Goal: Find specific fact: Find contact information

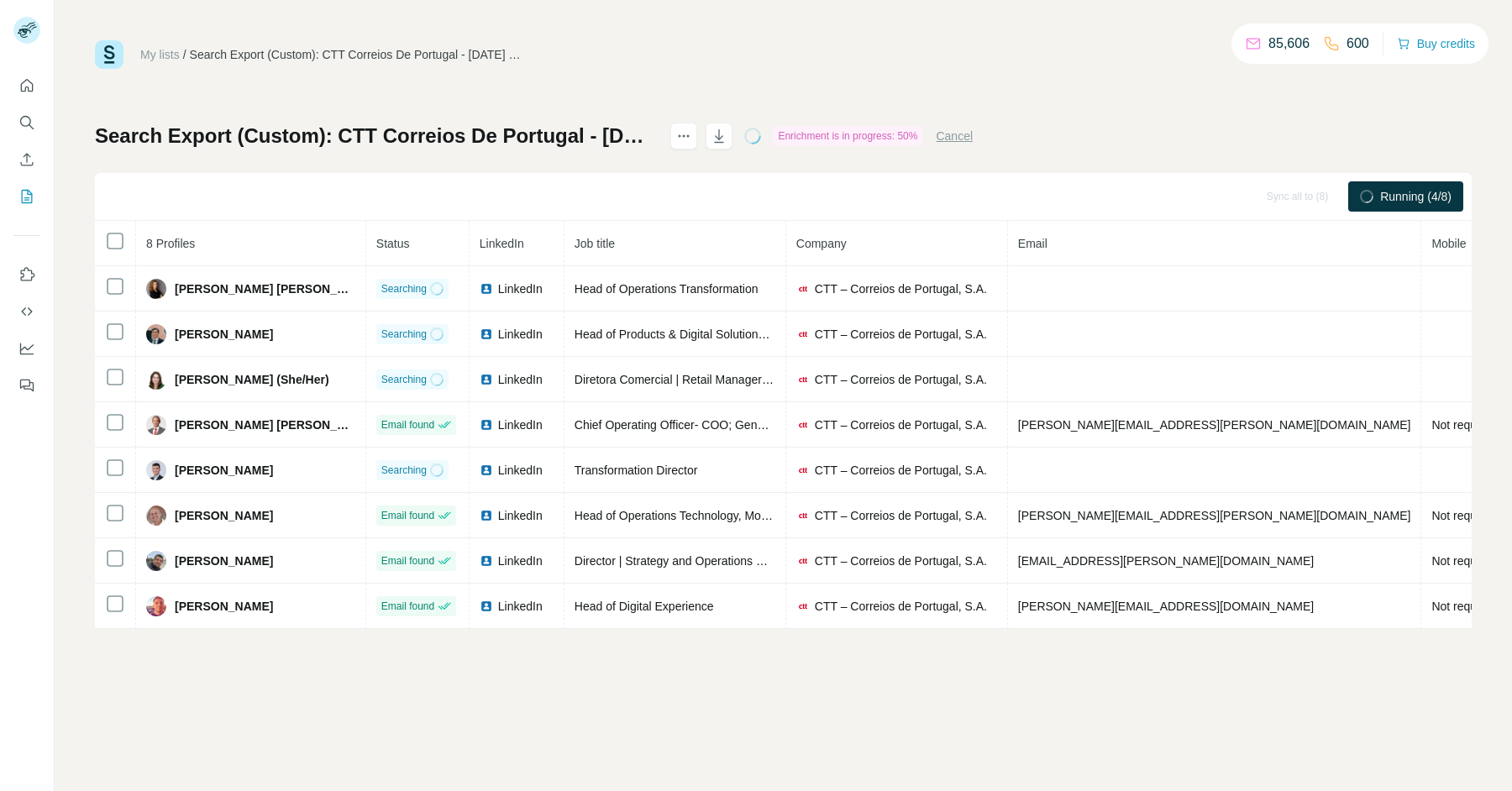
click at [918, 654] on div "My lists / Search Export (Custom): CTT Correios De Portugal - 22/08/2025 12:35 …" at bounding box center [783, 395] width 1457 height 791
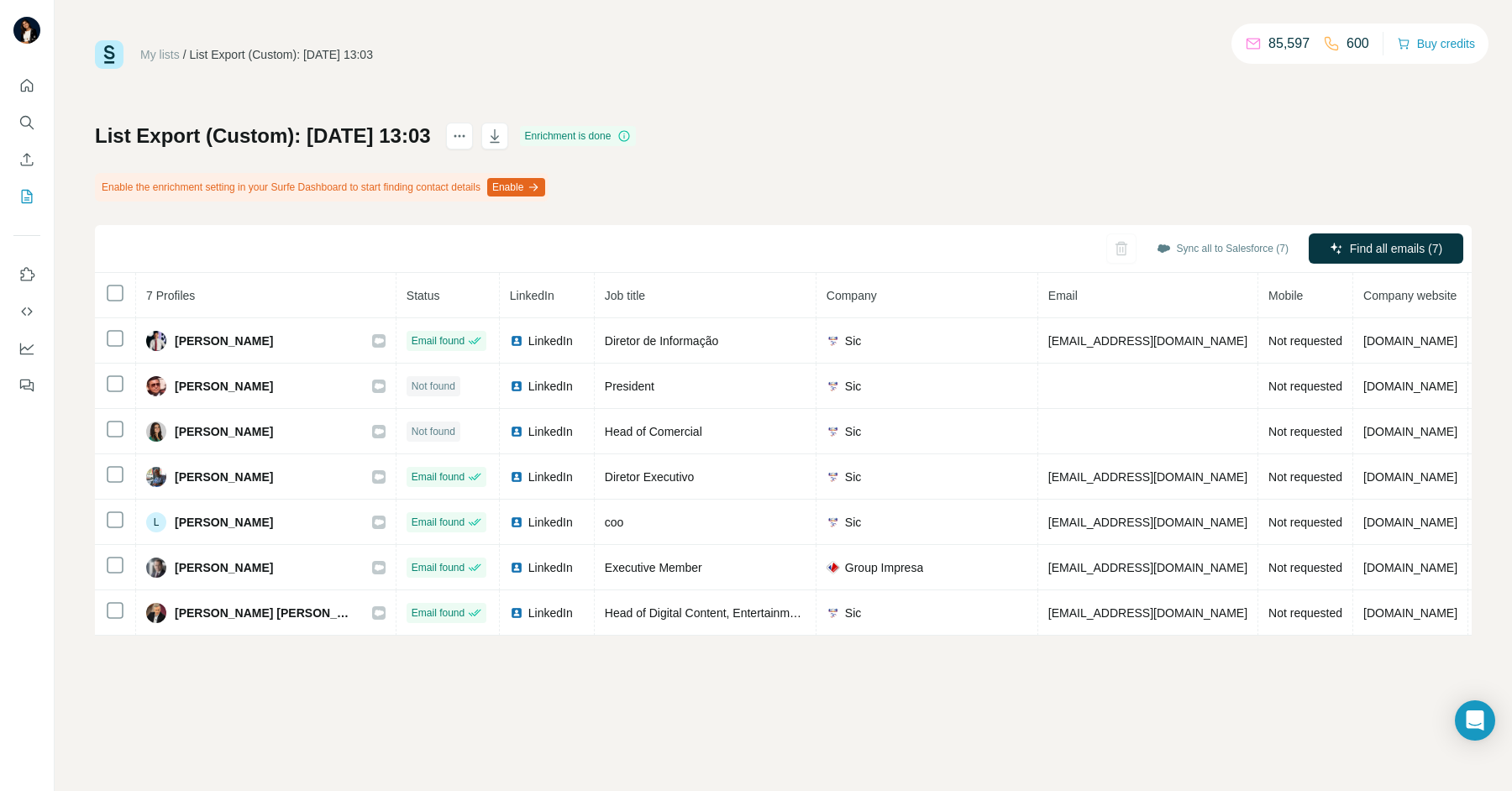
click at [877, 160] on div "List Export (Custom): 22/08/2025 13:03 Enrichment is done Enable the enrichment…" at bounding box center [783, 379] width 1377 height 514
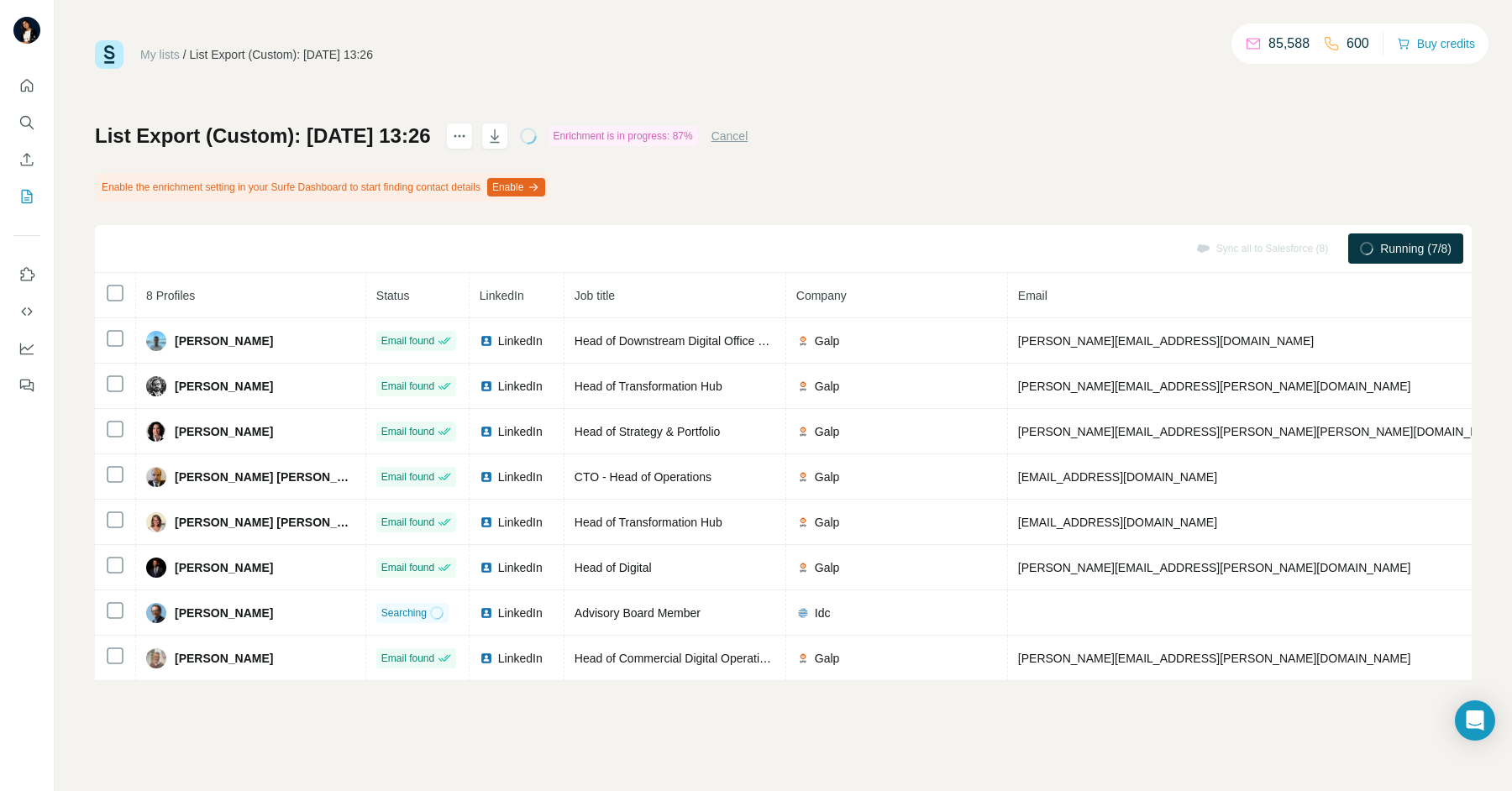
click at [786, 286] on th "Company" at bounding box center [897, 295] width 222 height 45
click at [697, 316] on th "Job title" at bounding box center [675, 295] width 222 height 45
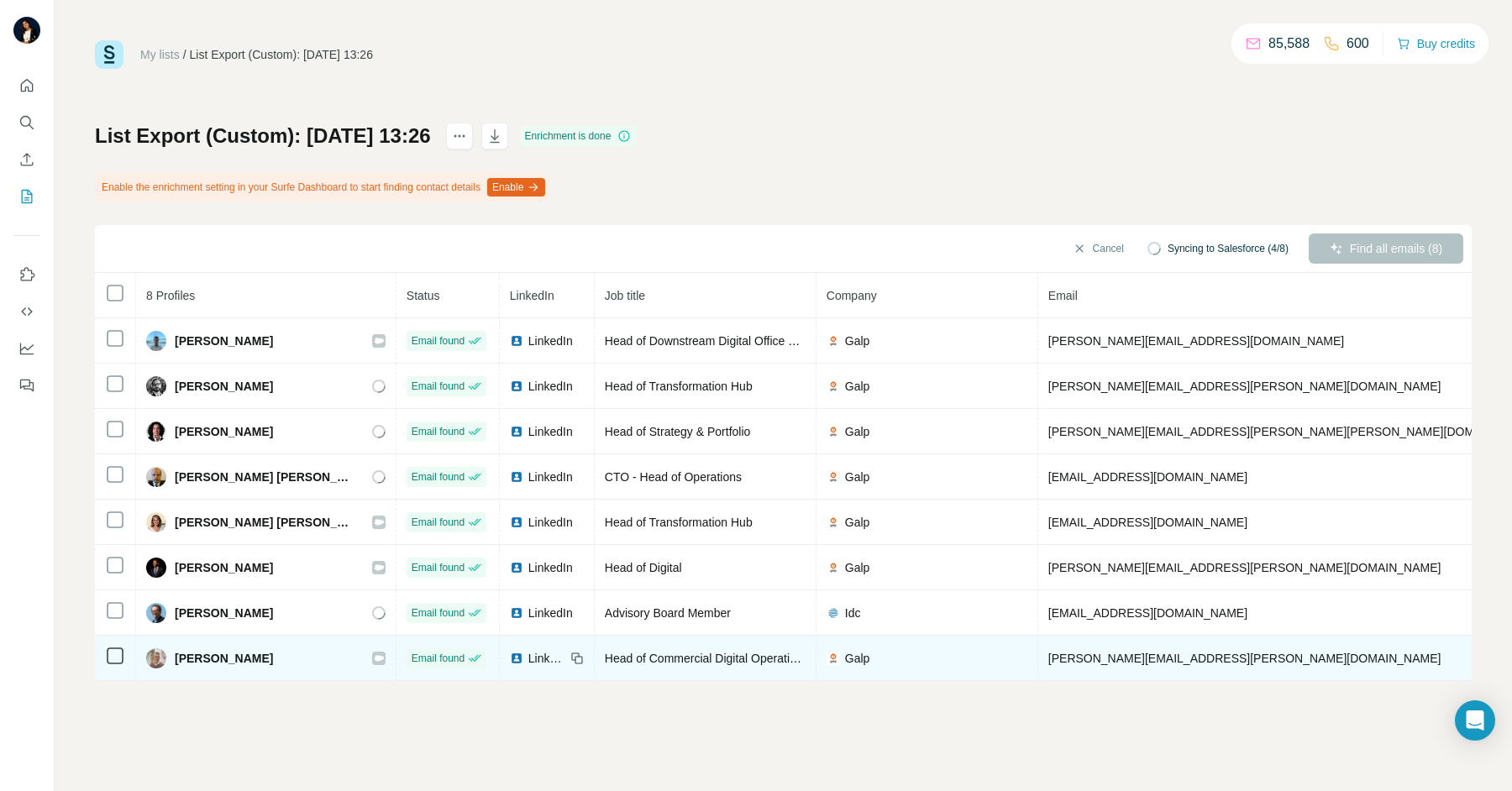
click at [228, 652] on span "Roberto Silva" at bounding box center [224, 658] width 99 height 17
copy div "Roberto Silva"
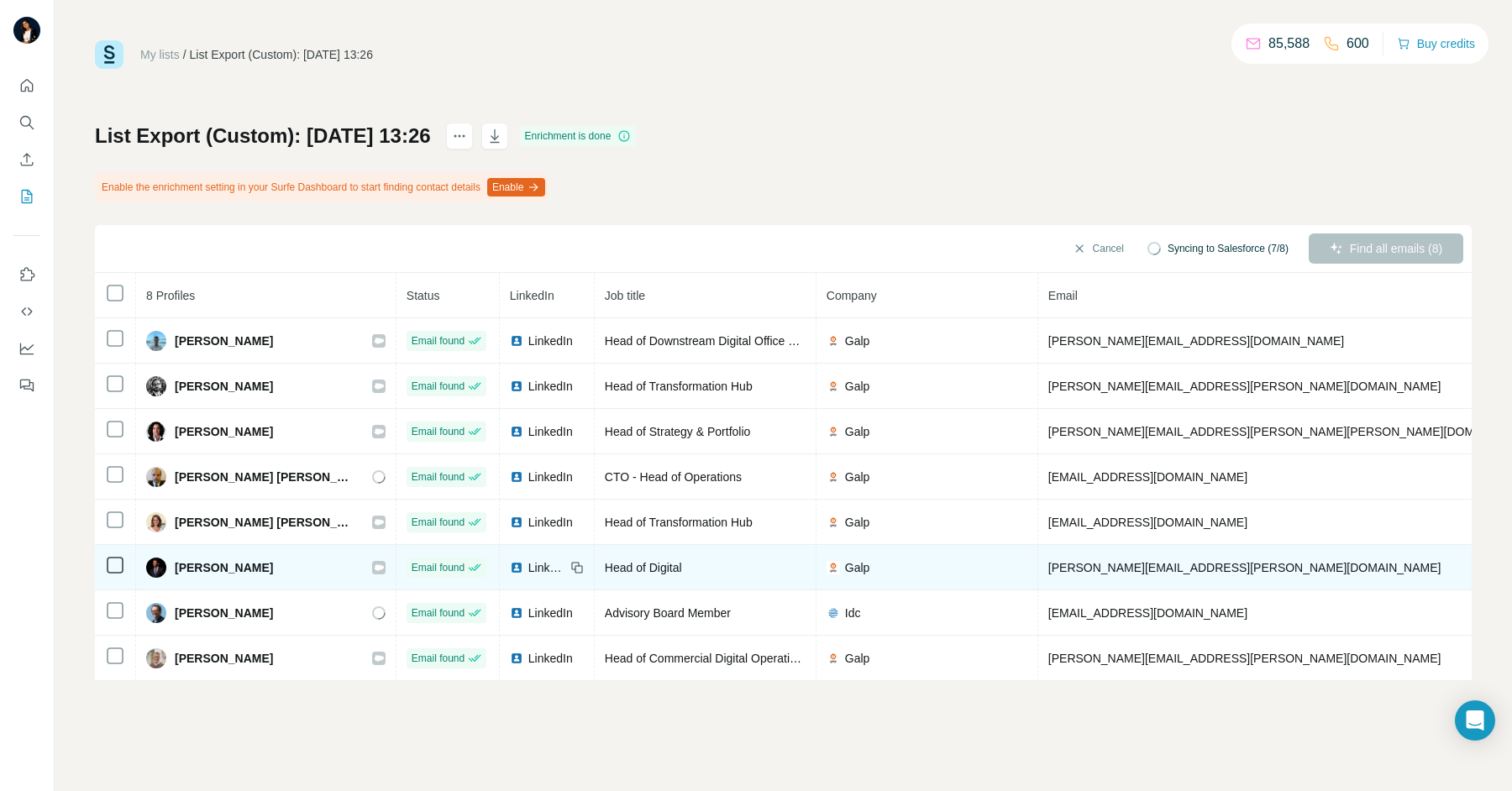
click at [253, 558] on div "Miguel Simões" at bounding box center [209, 567] width 127 height 20
click at [253, 560] on span "Miguel Simões" at bounding box center [224, 568] width 99 height 17
copy div "Miguel Simões"
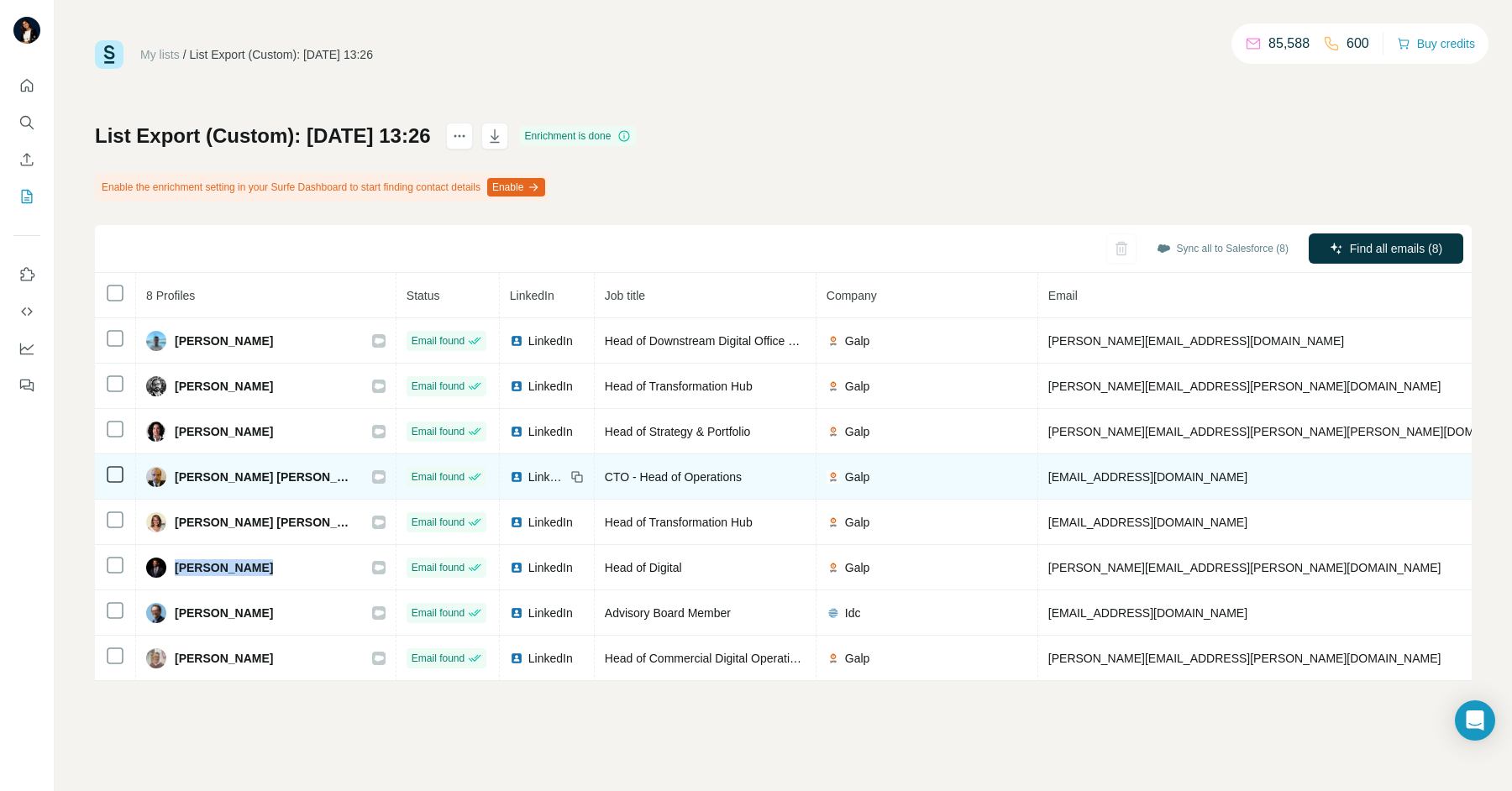
click at [199, 475] on span "Joao Pedro Mina Gaiao" at bounding box center [265, 477] width 181 height 17
copy div "Joao Pedro Mina Gaiao"
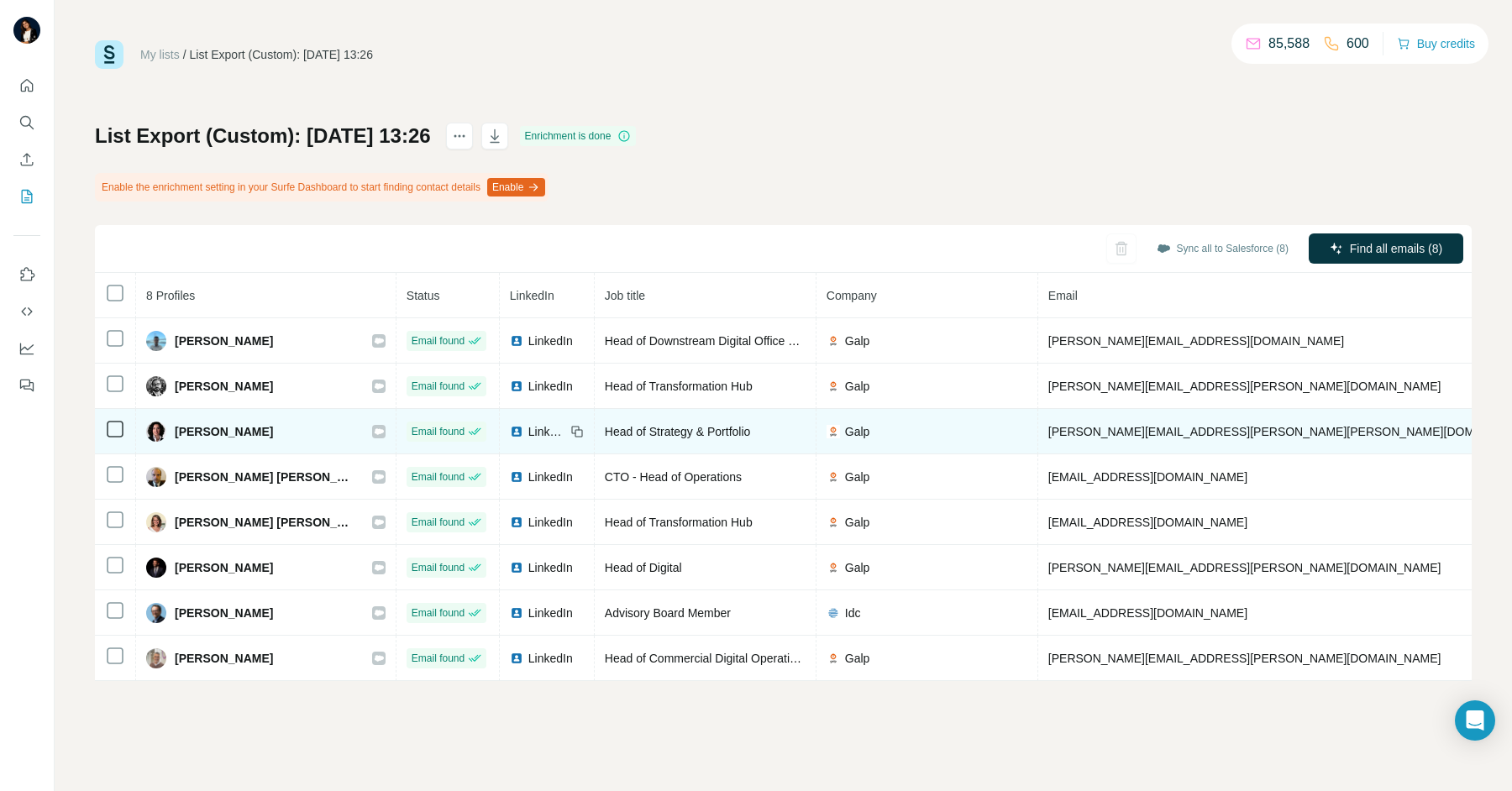
click at [216, 421] on div "Cristina Figueiredo" at bounding box center [209, 431] width 127 height 20
click at [374, 425] on icon at bounding box center [379, 432] width 10 height 13
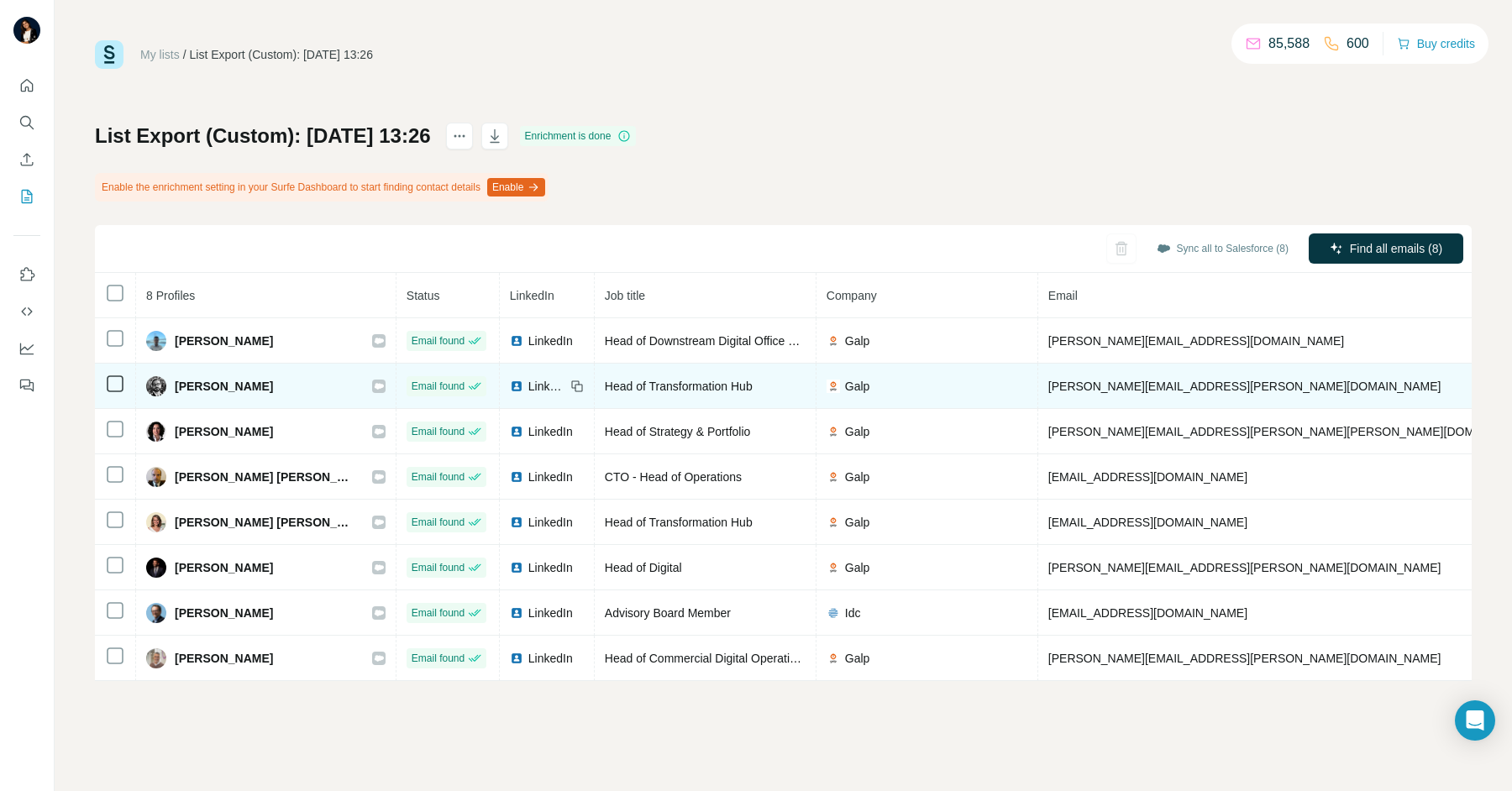
click at [227, 389] on span "Carlos Pereira" at bounding box center [224, 387] width 99 height 17
copy div "Carlos Pereira"
click at [374, 382] on icon at bounding box center [379, 387] width 10 height 13
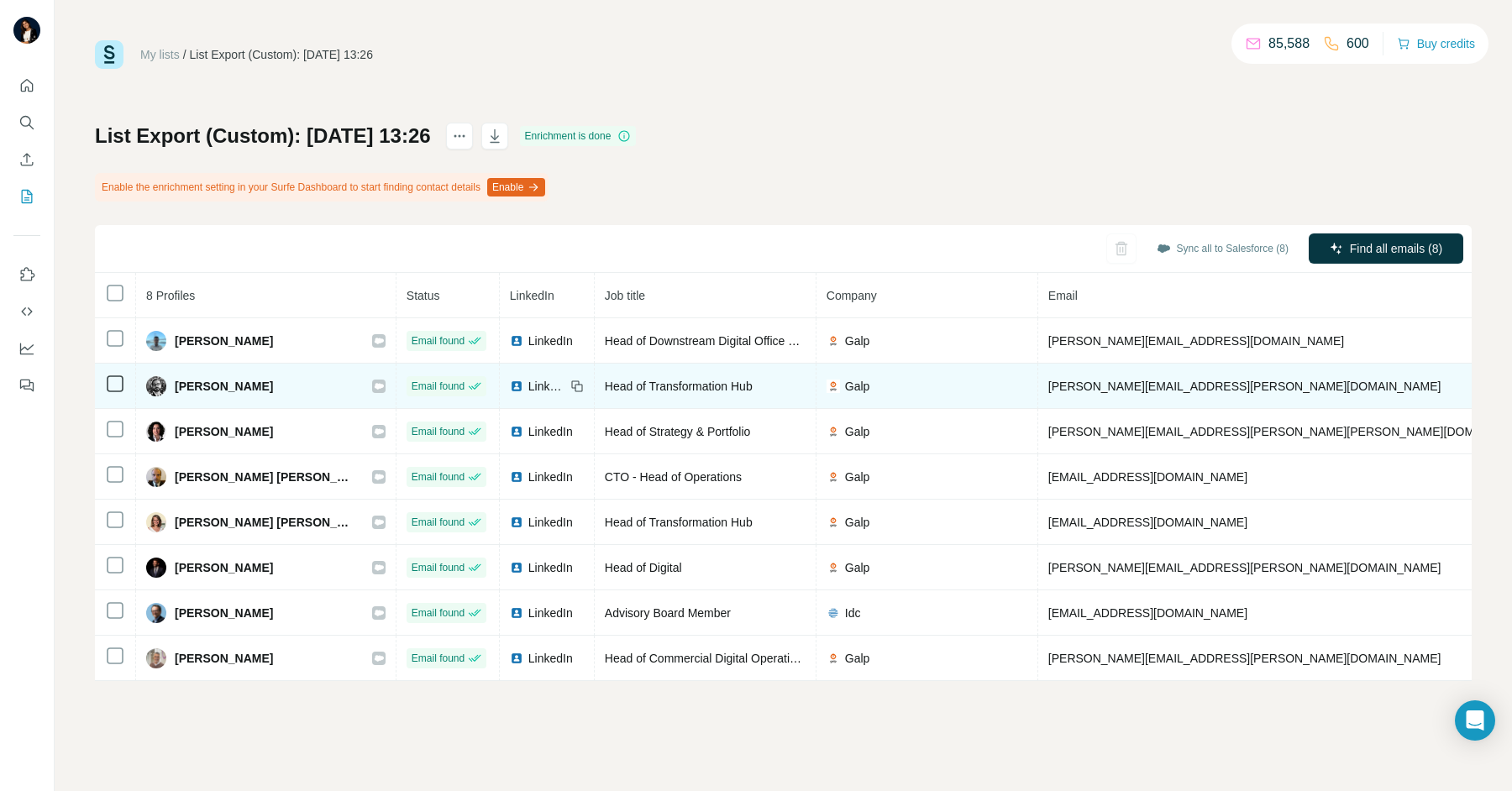
click at [528, 387] on span "LinkedIn" at bounding box center [546, 387] width 37 height 17
click at [528, 388] on span "LinkedIn" at bounding box center [546, 387] width 37 height 17
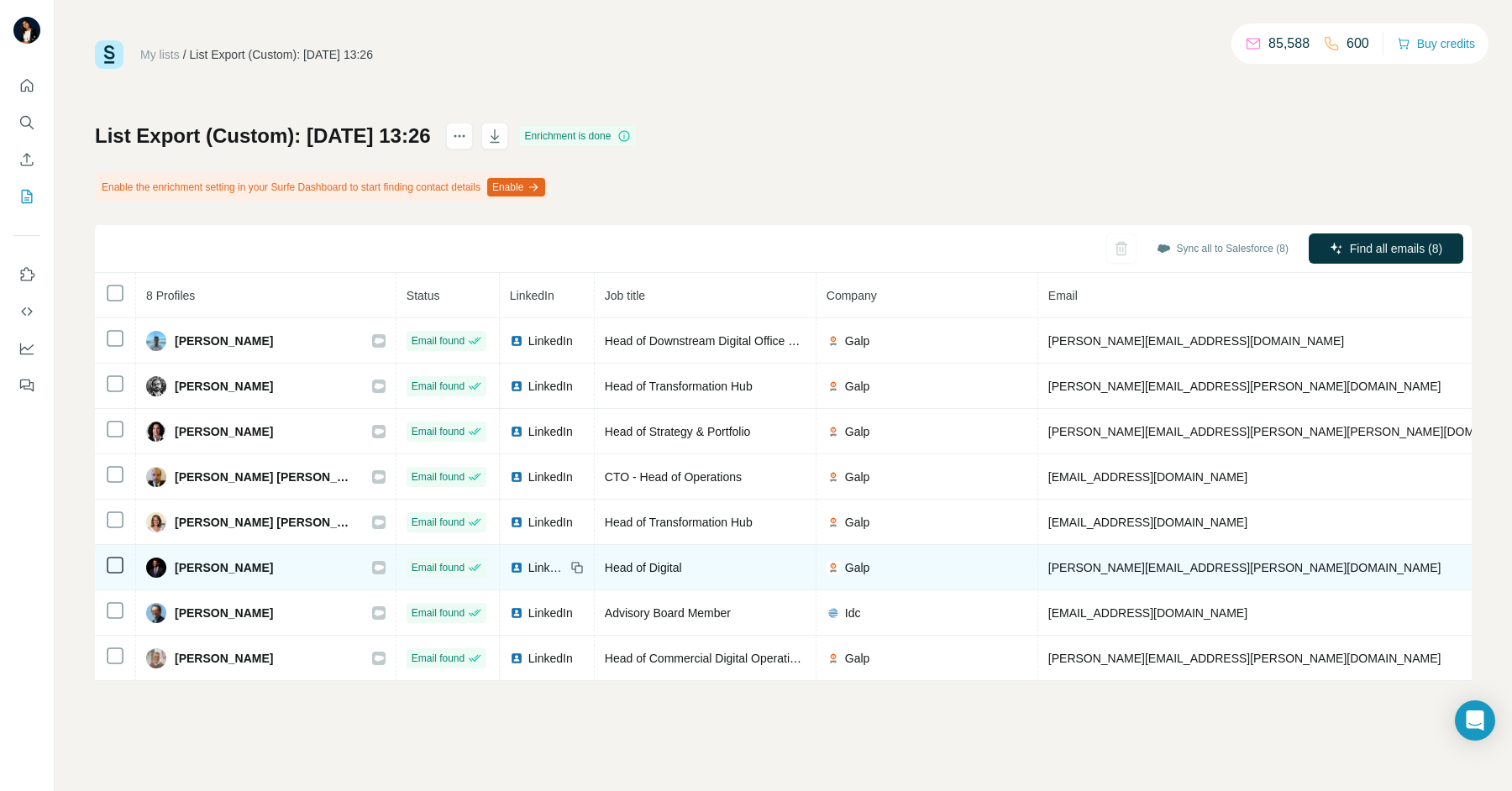
click at [528, 567] on span "LinkedIn" at bounding box center [546, 568] width 37 height 17
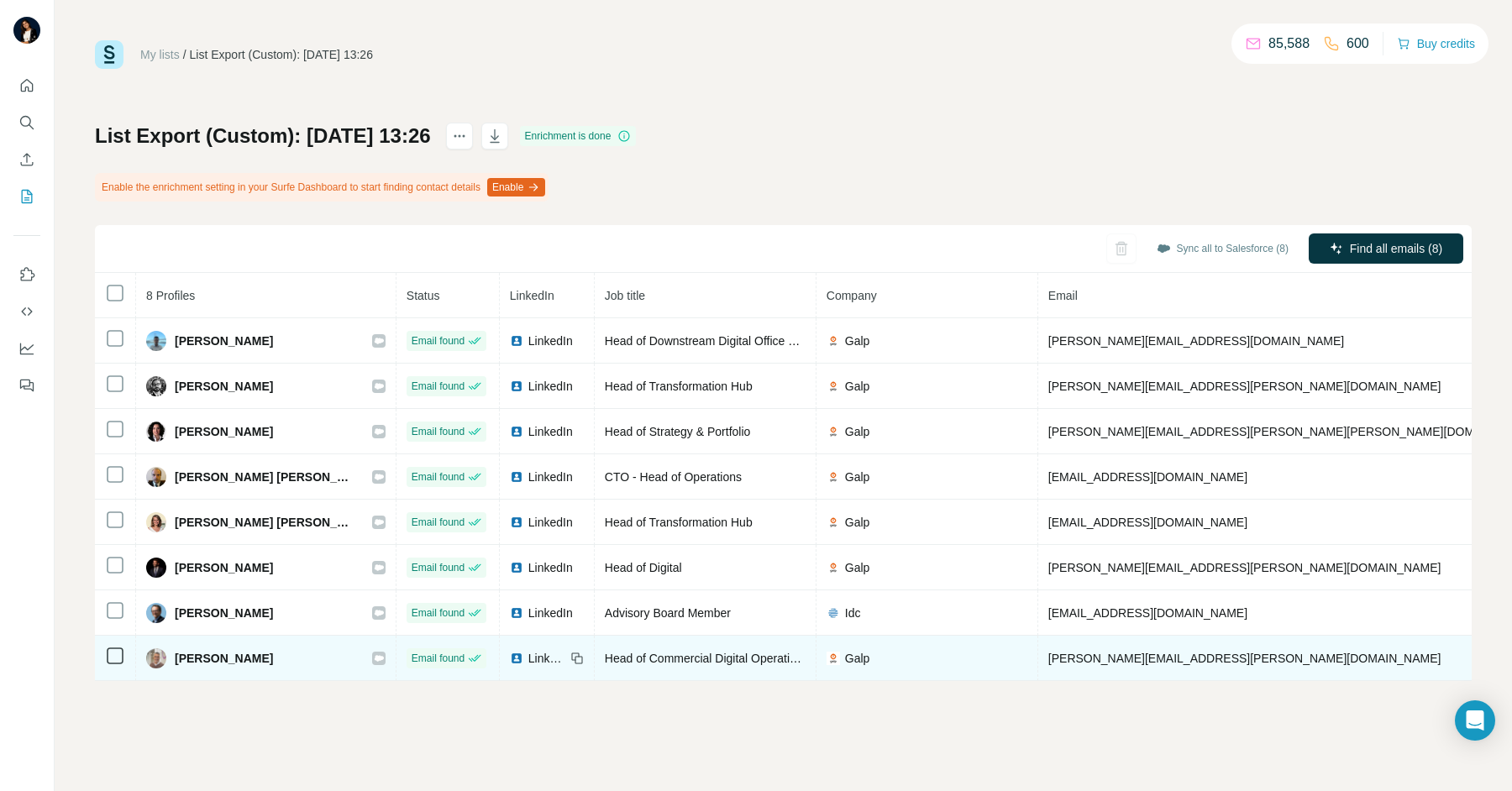
click at [528, 659] on span "LinkedIn" at bounding box center [546, 658] width 37 height 17
